Goal: Check status: Check status

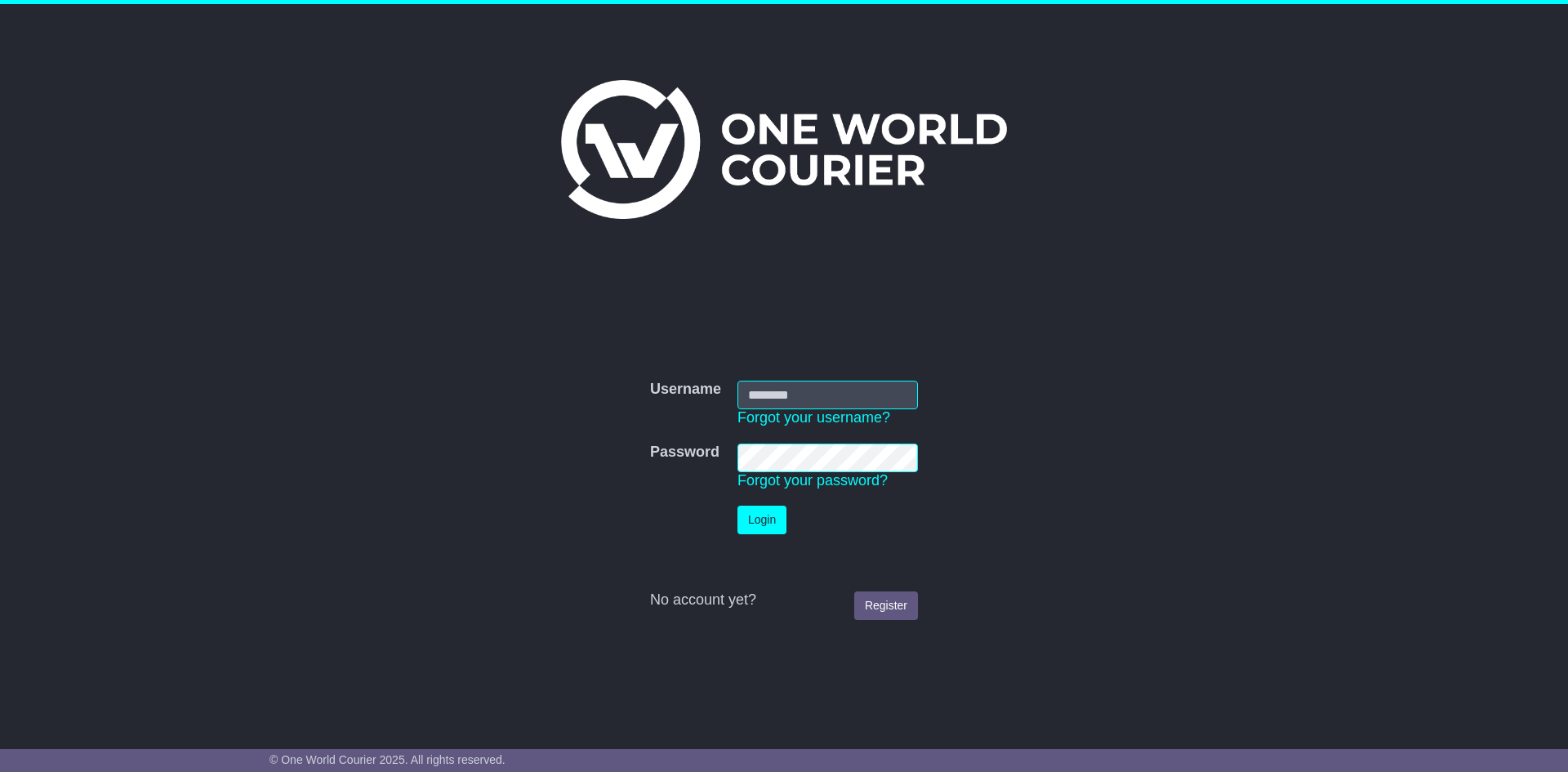
type input "**********"
click at [769, 524] on button "Login" at bounding box center [762, 520] width 49 height 28
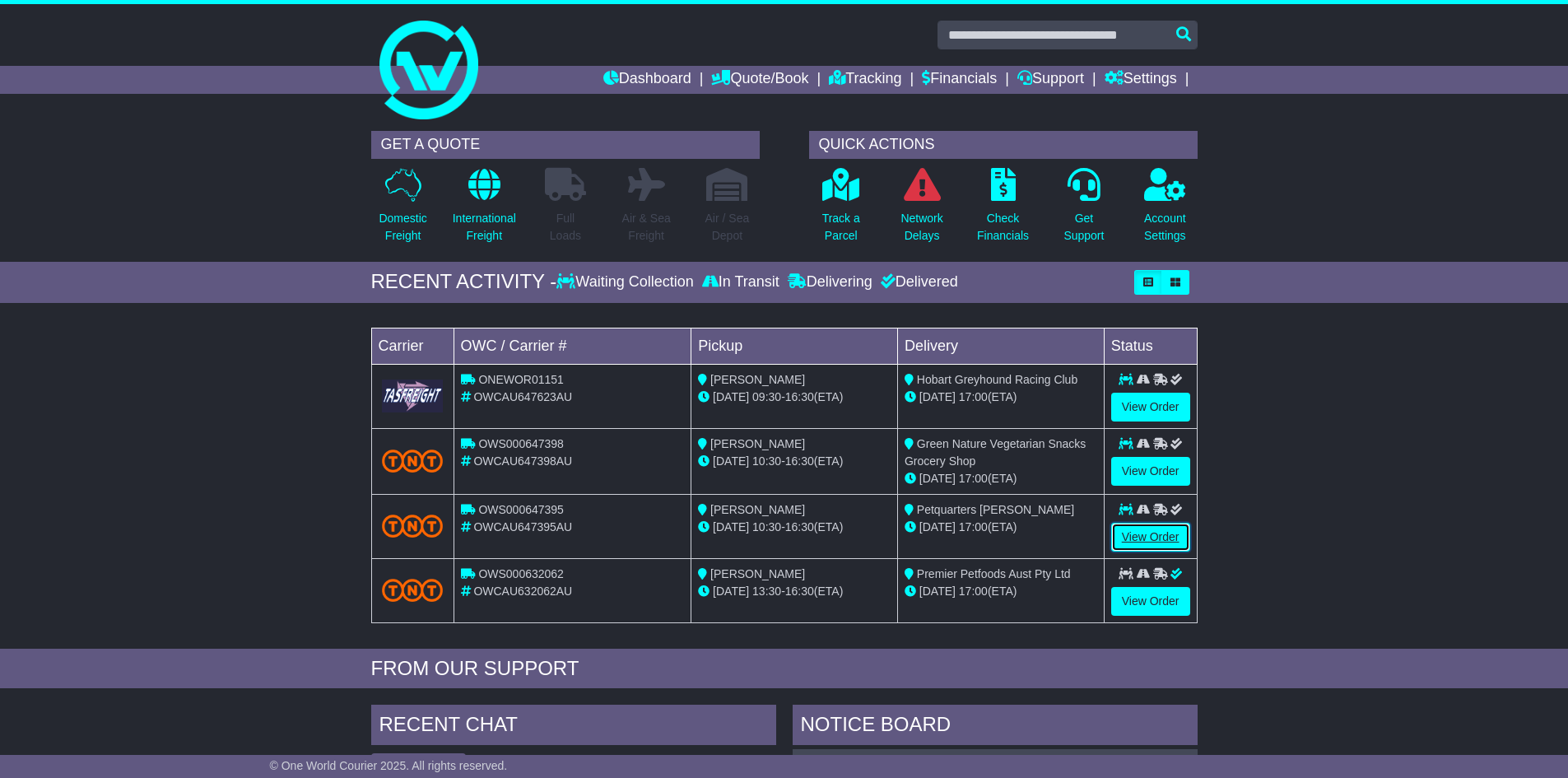
click at [1145, 529] on link "View Order" at bounding box center [1150, 537] width 79 height 28
